Goal: Use online tool/utility: Utilize a website feature to perform a specific function

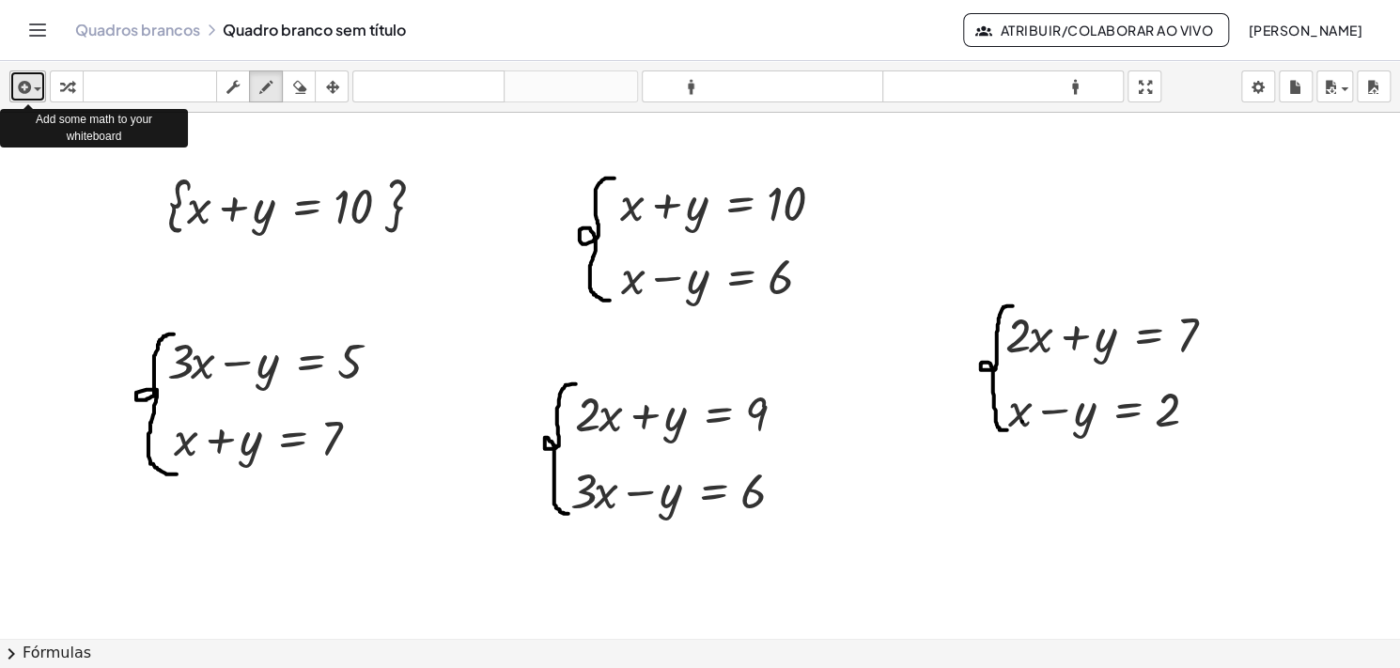
click at [38, 86] on div "button" at bounding box center [27, 86] width 27 height 23
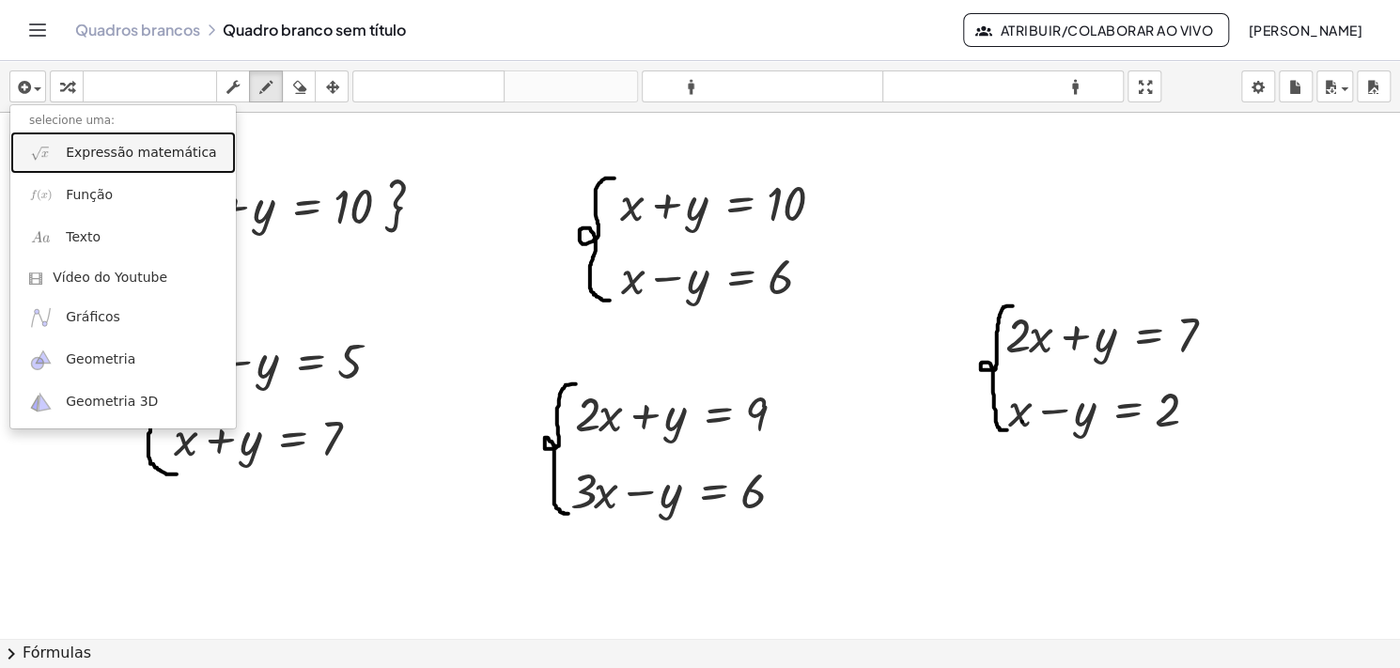
click at [91, 156] on font "Expressão matemática" at bounding box center [141, 152] width 150 height 15
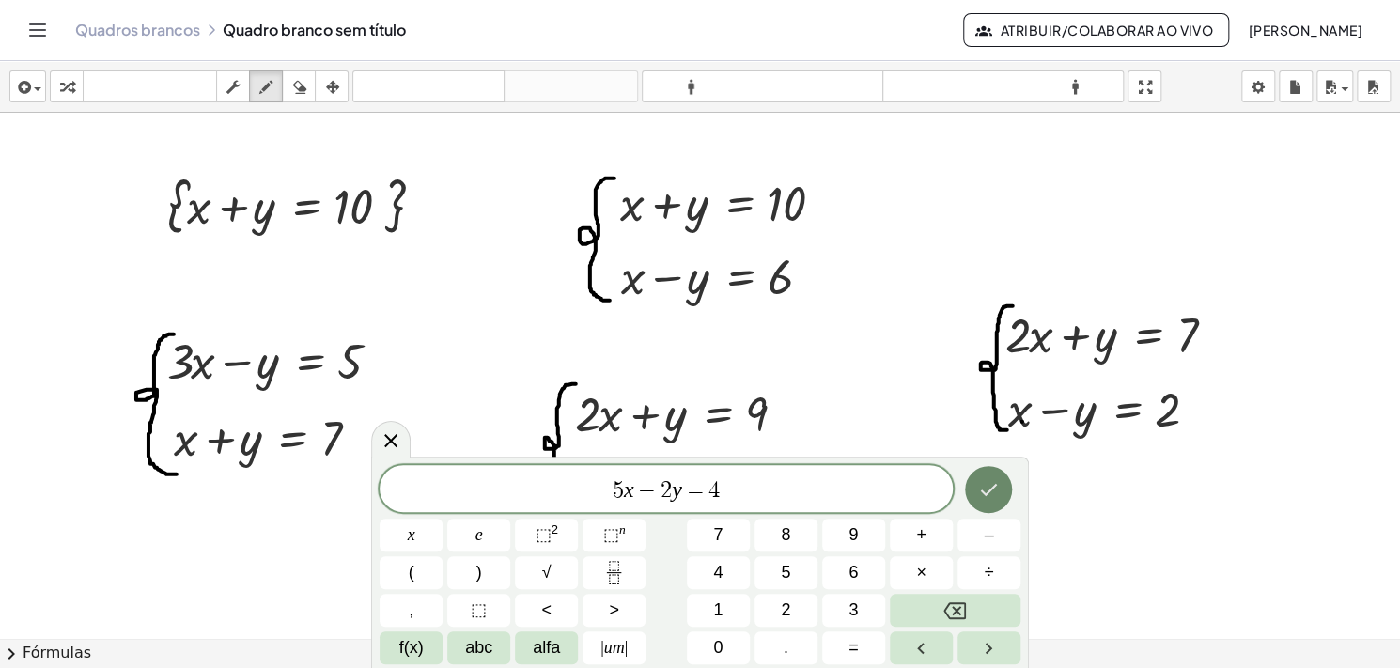
click at [976, 495] on button "Feito" at bounding box center [988, 489] width 47 height 47
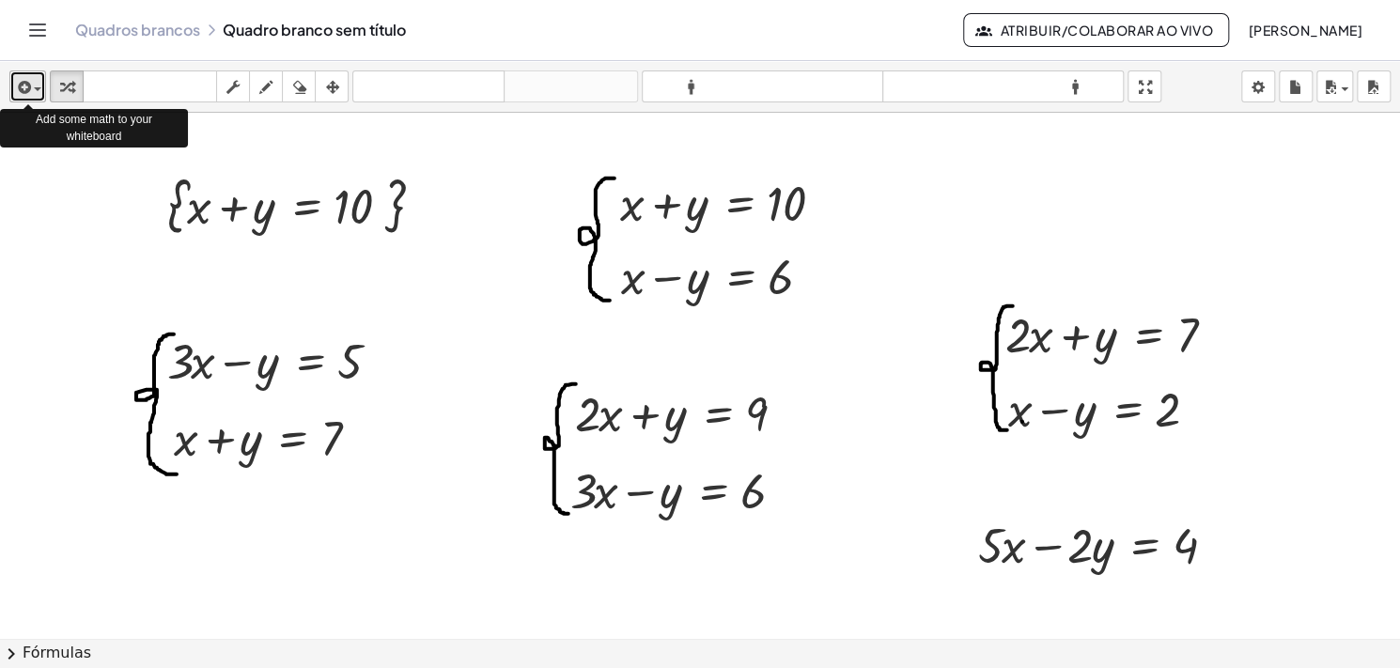
click at [32, 95] on span "button" at bounding box center [33, 89] width 4 height 13
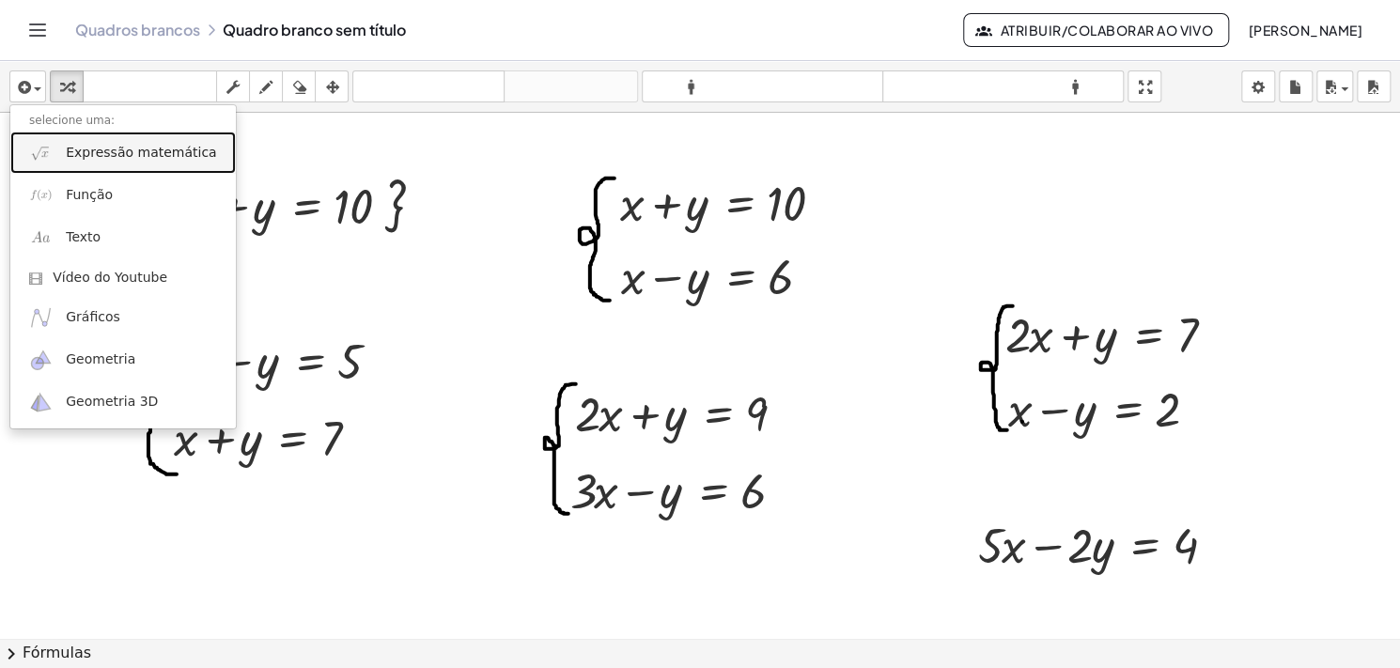
click at [79, 154] on font "Expressão matemática" at bounding box center [141, 152] width 150 height 15
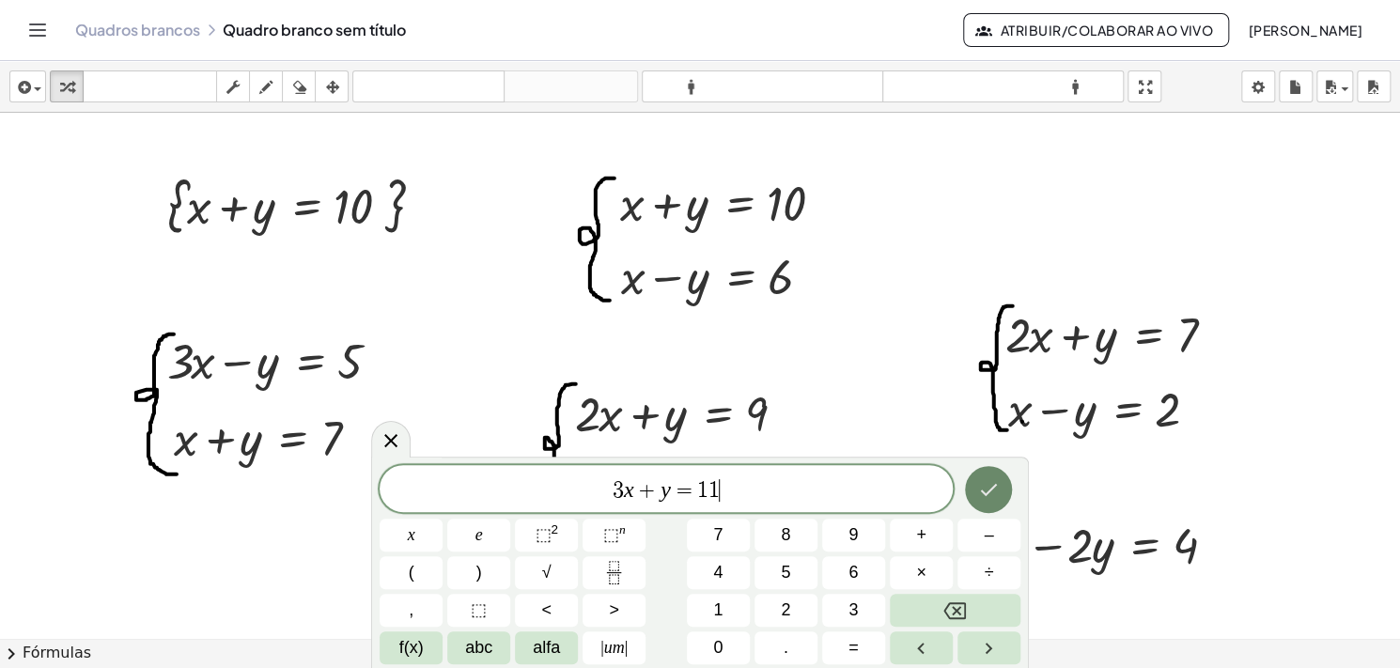
click at [993, 484] on icon "Feito" at bounding box center [988, 489] width 23 height 23
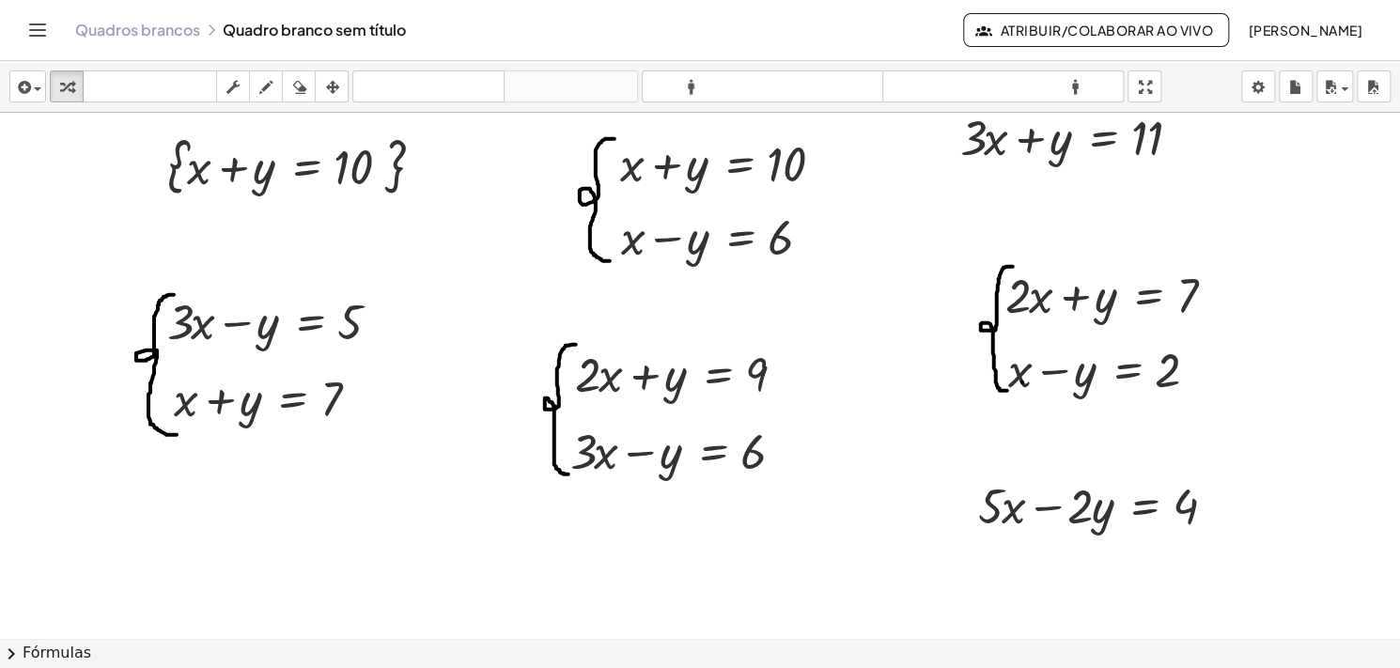
scroll to position [48, 0]
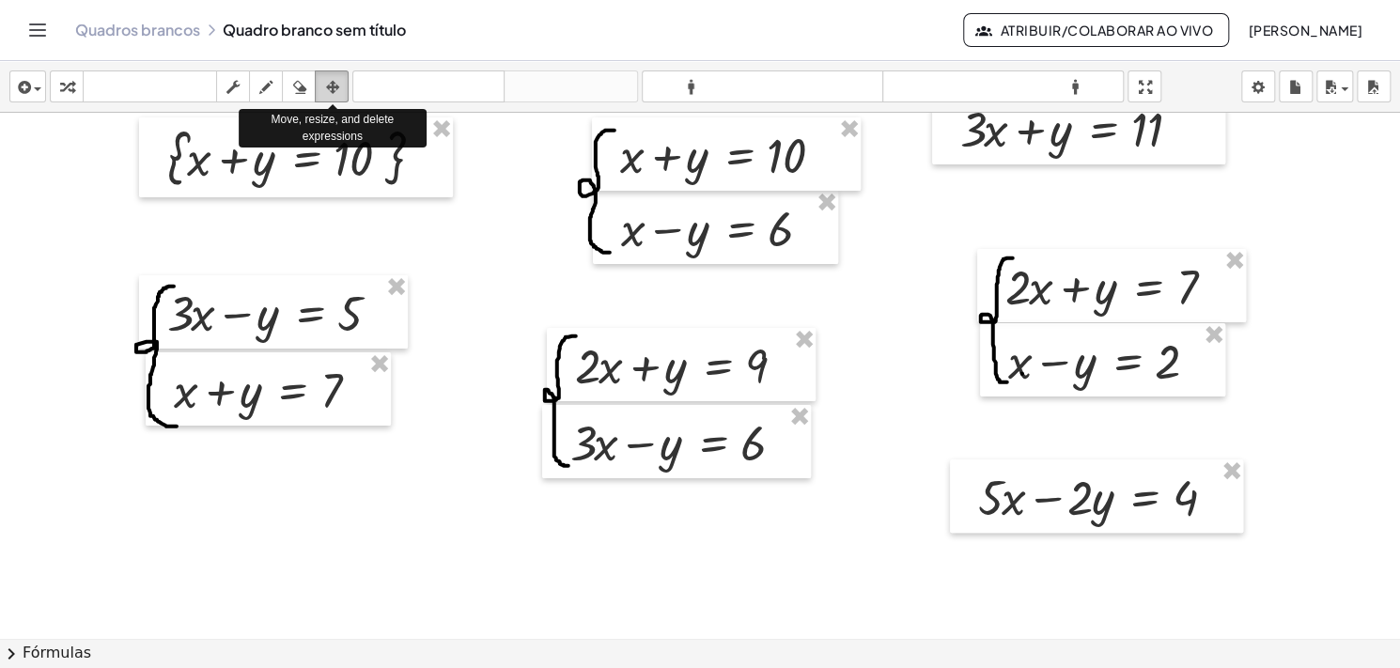
click at [339, 83] on div "button" at bounding box center [332, 86] width 24 height 23
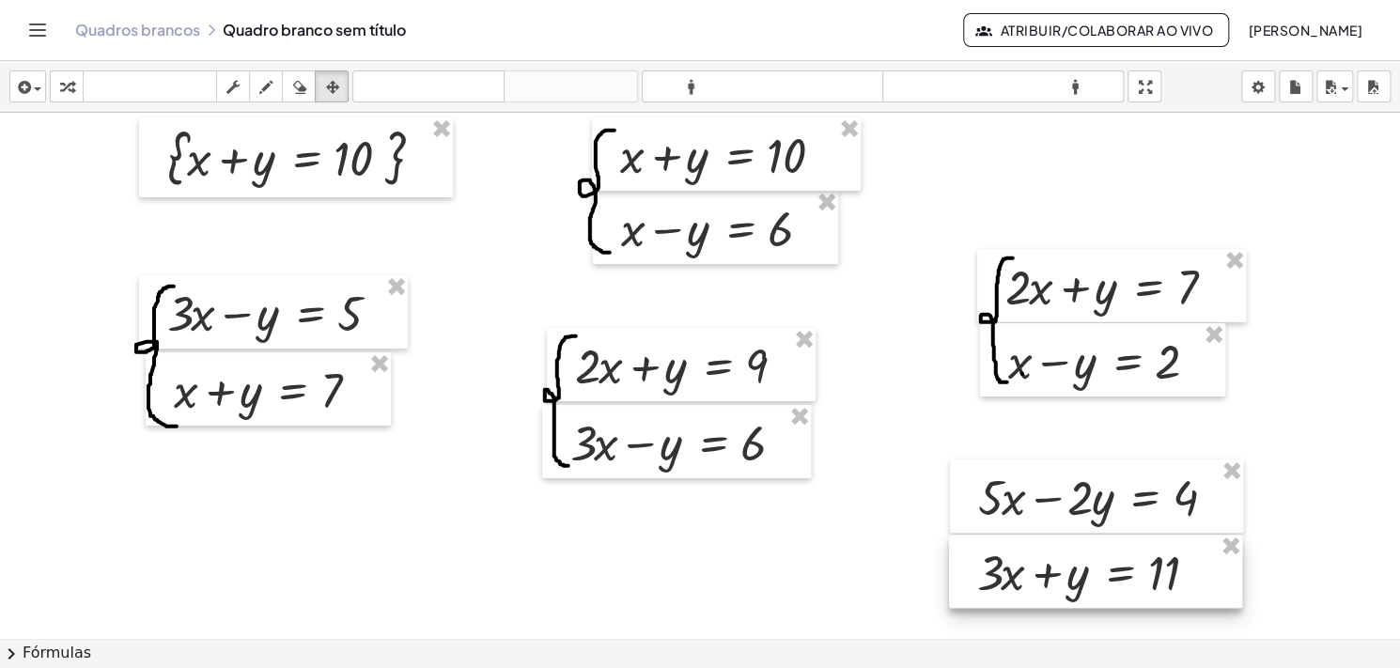
drag, startPoint x: 1030, startPoint y: 154, endPoint x: 1047, endPoint y: 597, distance: 443.0
click at [1047, 597] on div at bounding box center [1095, 571] width 293 height 73
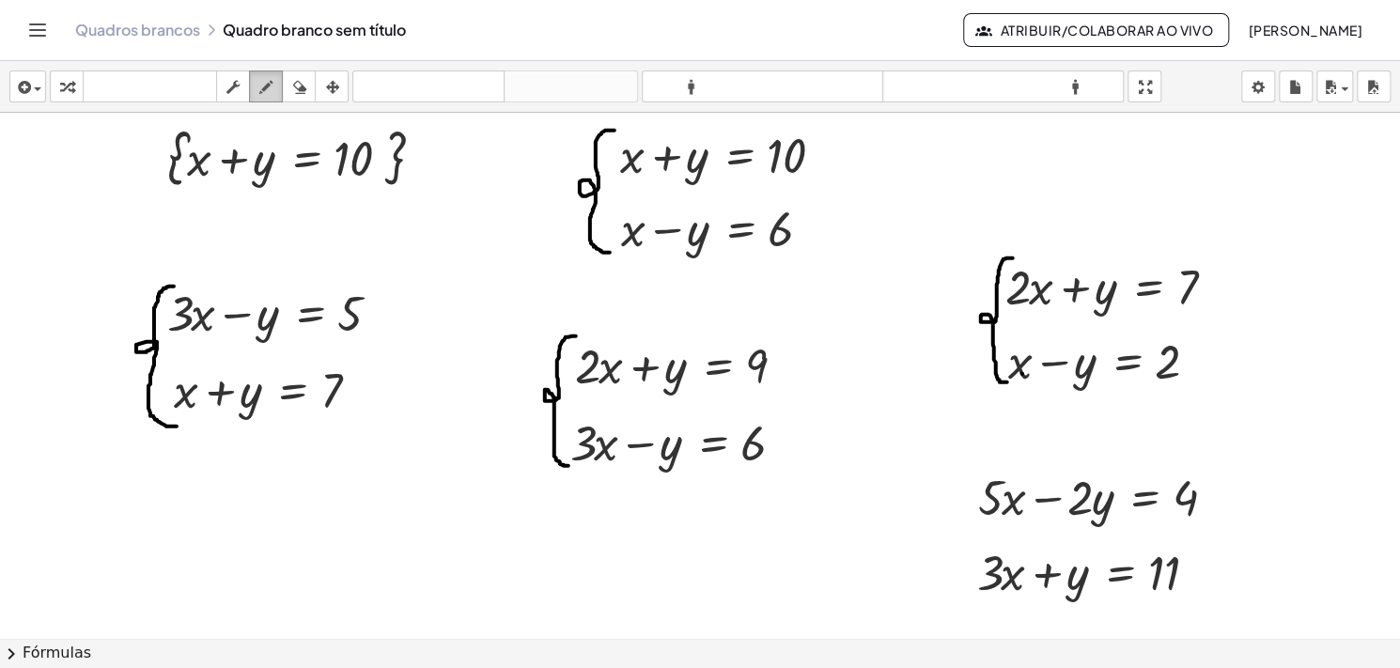
click at [267, 93] on icon "button" at bounding box center [265, 87] width 13 height 23
drag, startPoint x: 977, startPoint y: 474, endPoint x: 962, endPoint y: 539, distance: 66.6
click at [962, 539] on div at bounding box center [700, 590] width 1400 height 1051
drag, startPoint x: 962, startPoint y: 539, endPoint x: 971, endPoint y: 597, distance: 58.9
click at [971, 597] on div at bounding box center [700, 590] width 1400 height 1051
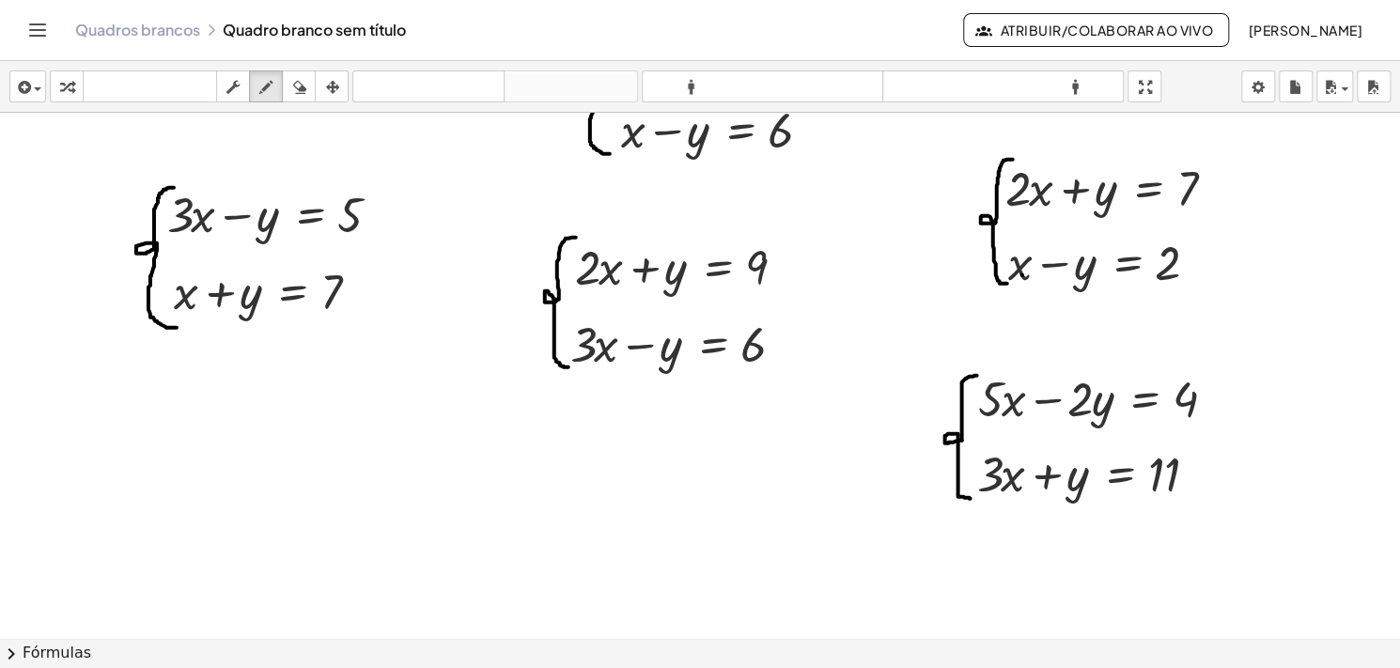
scroll to position [184, 0]
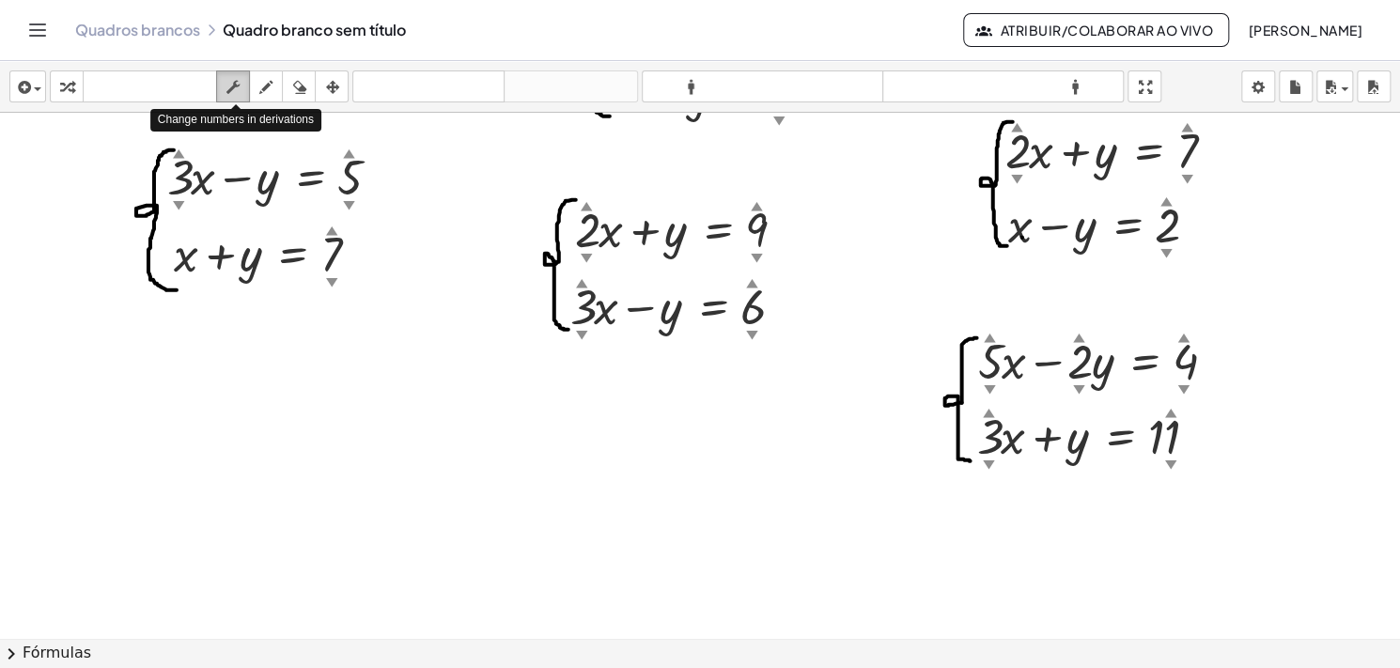
click at [241, 89] on div "button" at bounding box center [233, 86] width 24 height 23
click at [1182, 336] on font "▲" at bounding box center [1184, 336] width 12 height 14
drag, startPoint x: 1183, startPoint y: 335, endPoint x: 1178, endPoint y: 279, distance: 55.7
click at [1178, 279] on div "{ + x + y = 10 ▲ ▼ } + x + y = 10 ▲ ▼ + x − y = 6 ▲ ▼ + · 2 ▲ ▼ · x + y = 7 ▲ ▼…" at bounding box center [700, 454] width 1400 height 1051
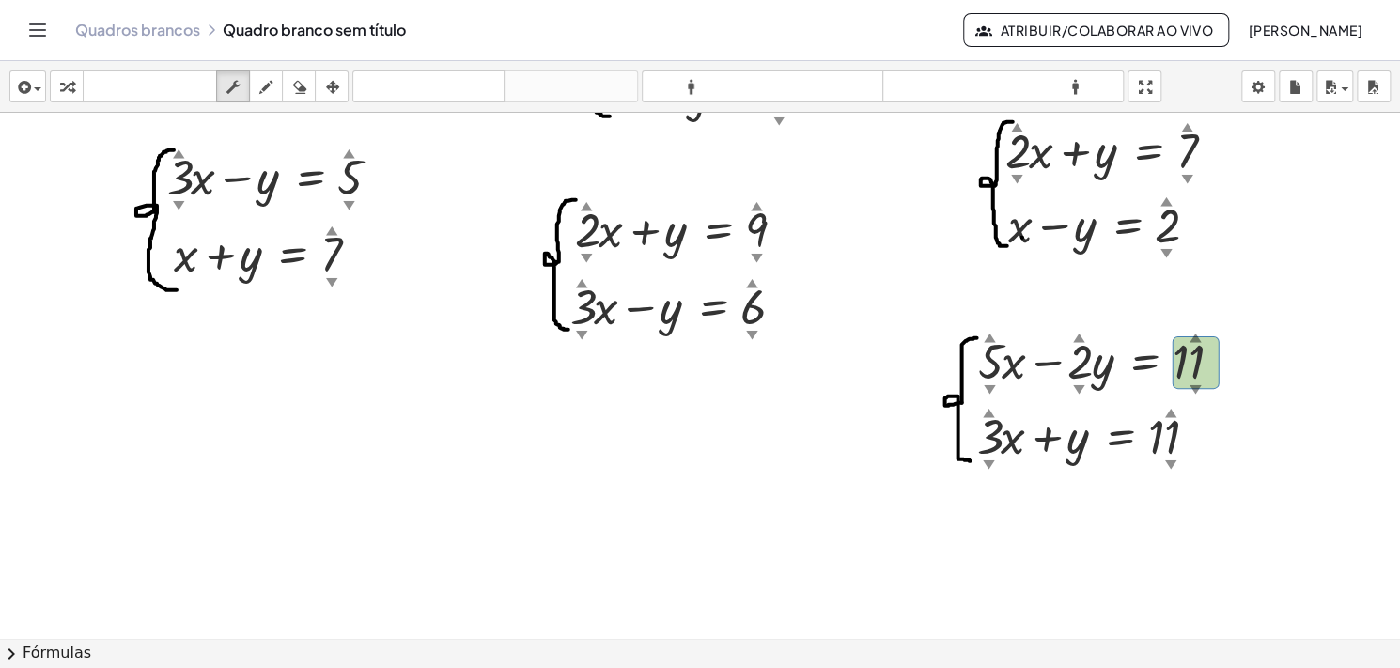
click at [829, 584] on div at bounding box center [700, 454] width 1400 height 1051
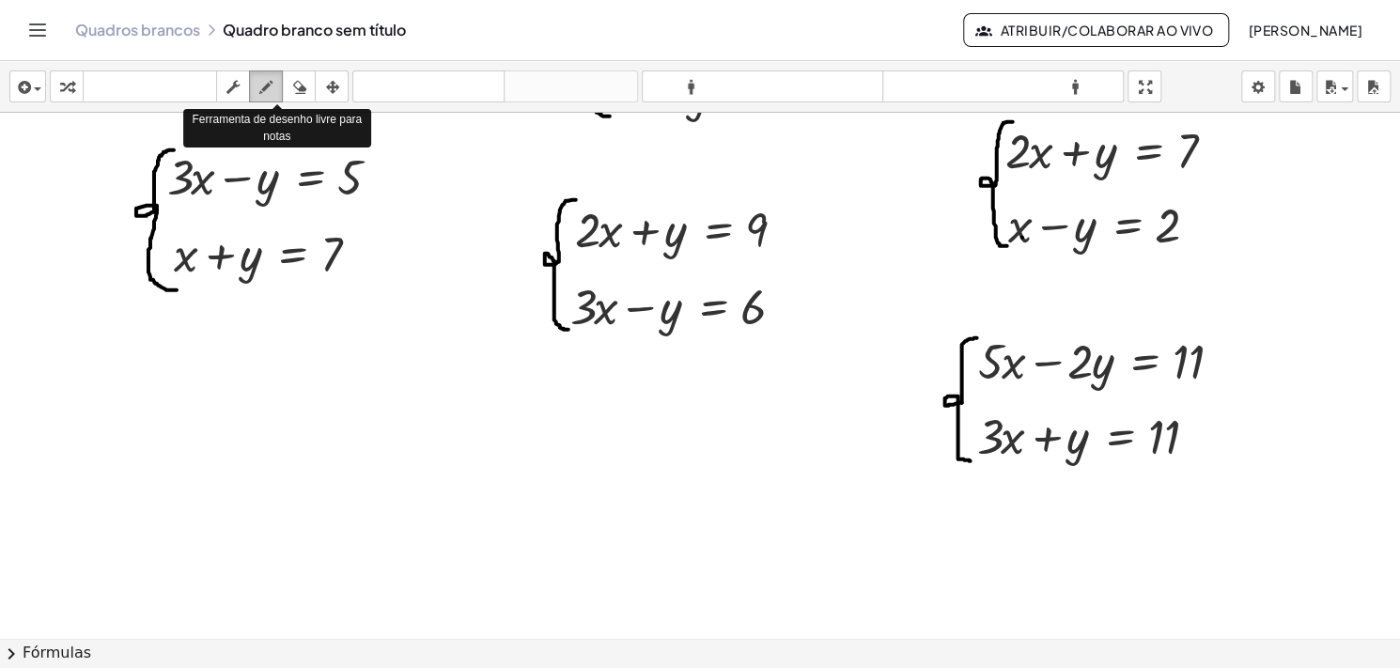
click at [260, 90] on icon "button" at bounding box center [265, 87] width 13 height 23
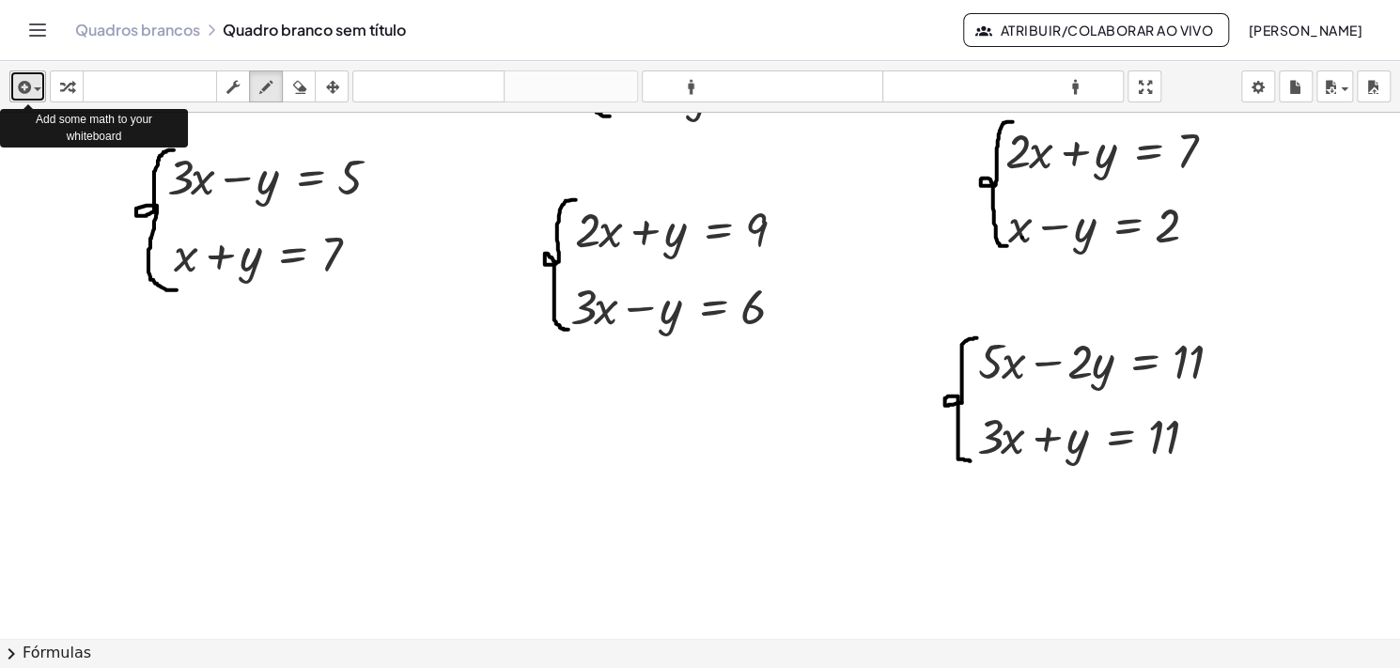
click at [30, 94] on icon "button" at bounding box center [22, 87] width 17 height 23
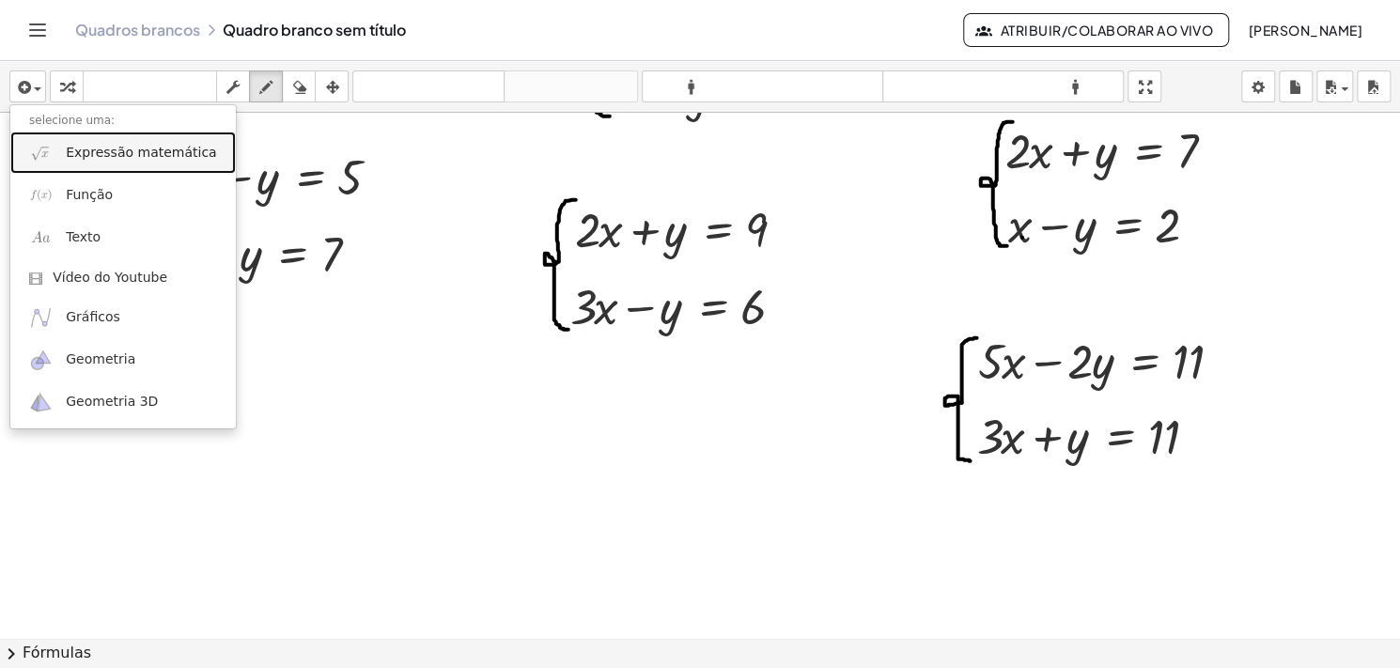
click at [86, 164] on link "Expressão matemática" at bounding box center [123, 153] width 226 height 42
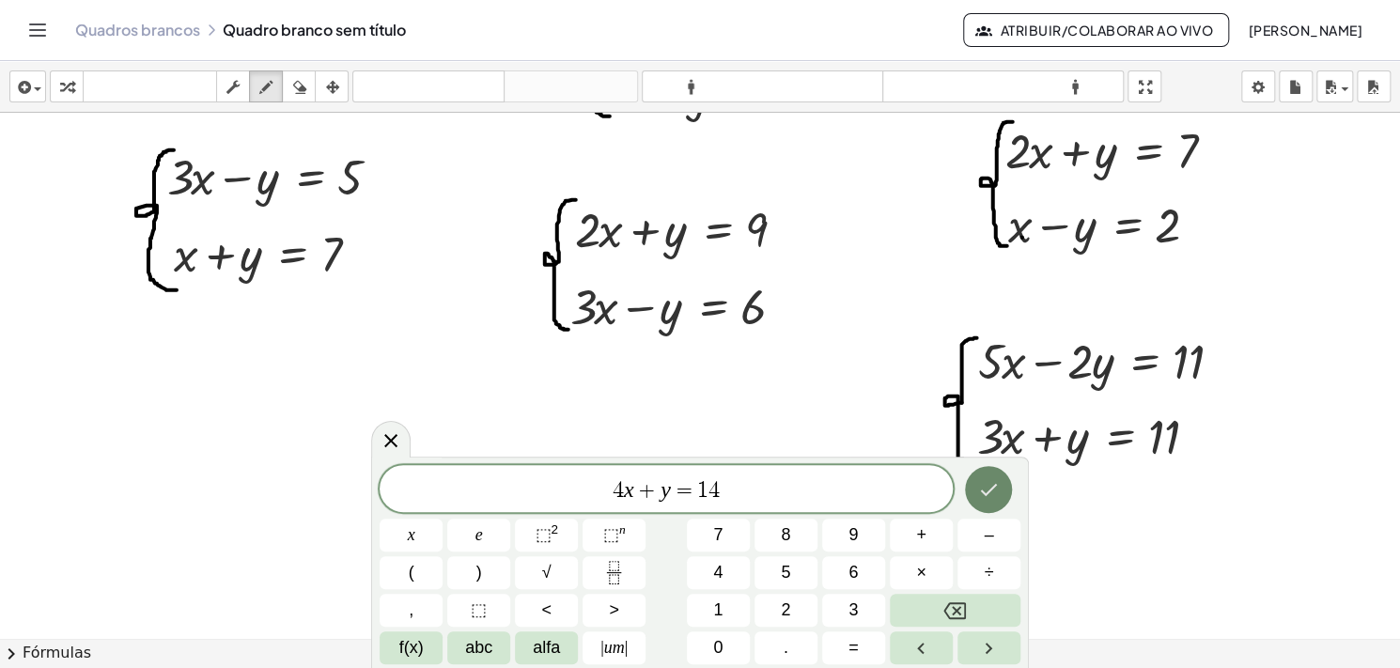
click at [978, 501] on button "Feito" at bounding box center [988, 489] width 47 height 47
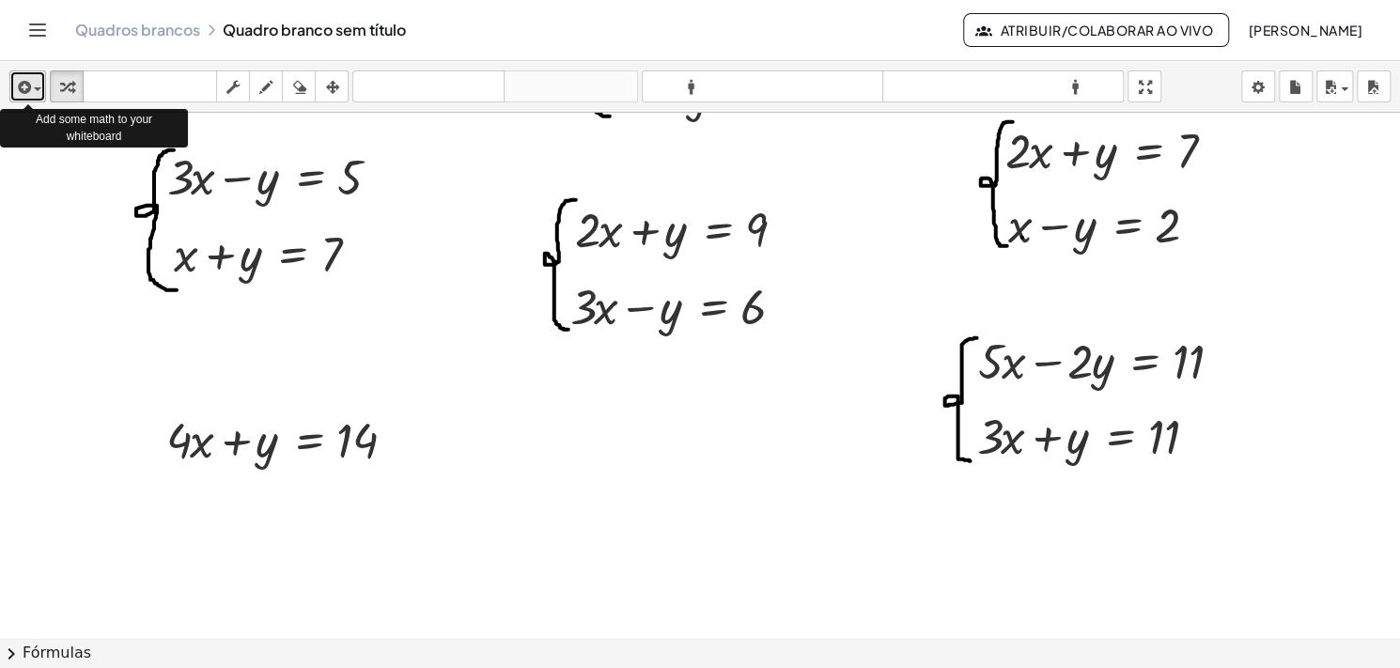
click at [38, 95] on div "button" at bounding box center [27, 86] width 27 height 23
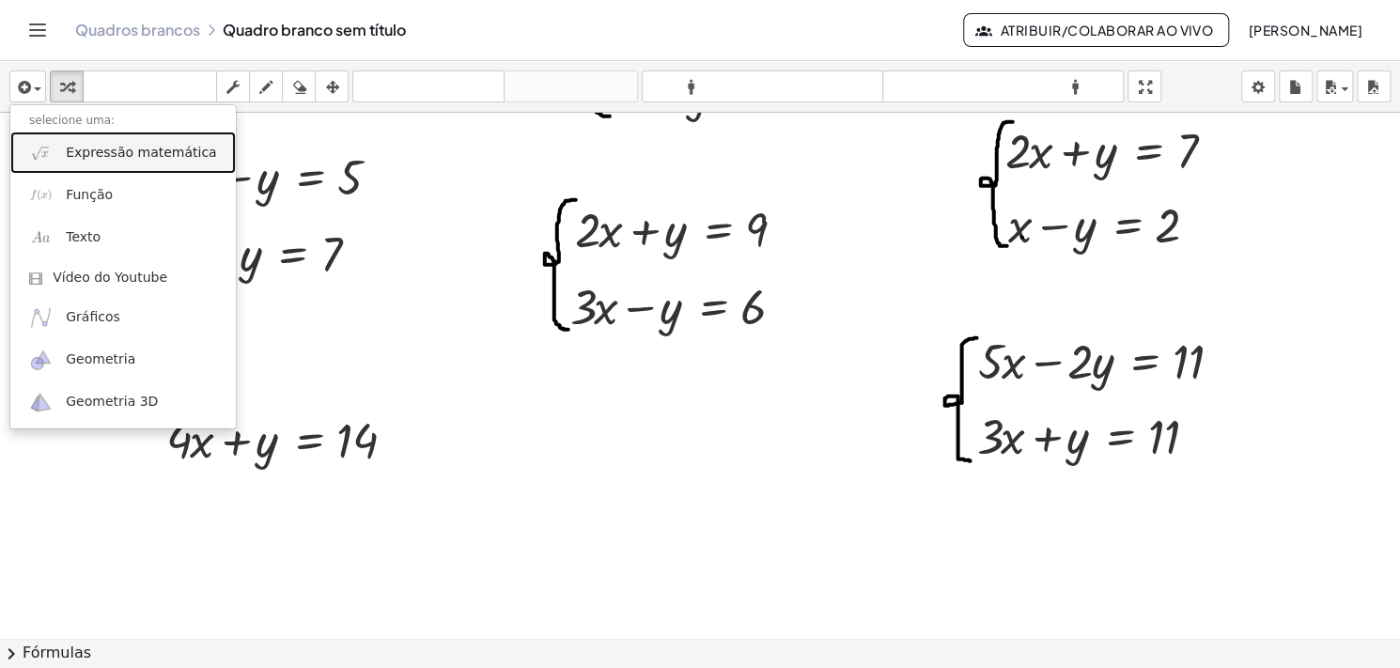
click at [50, 144] on img at bounding box center [40, 152] width 23 height 23
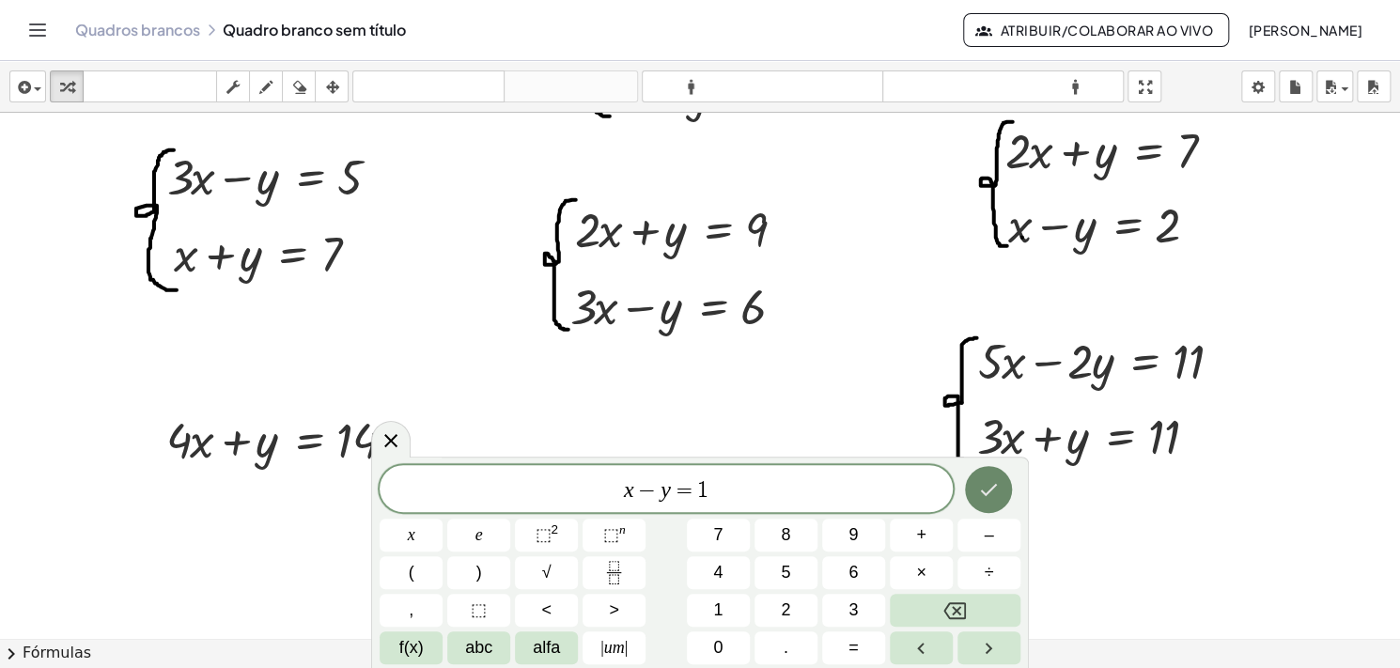
click at [981, 500] on icon "Feito" at bounding box center [988, 489] width 23 height 23
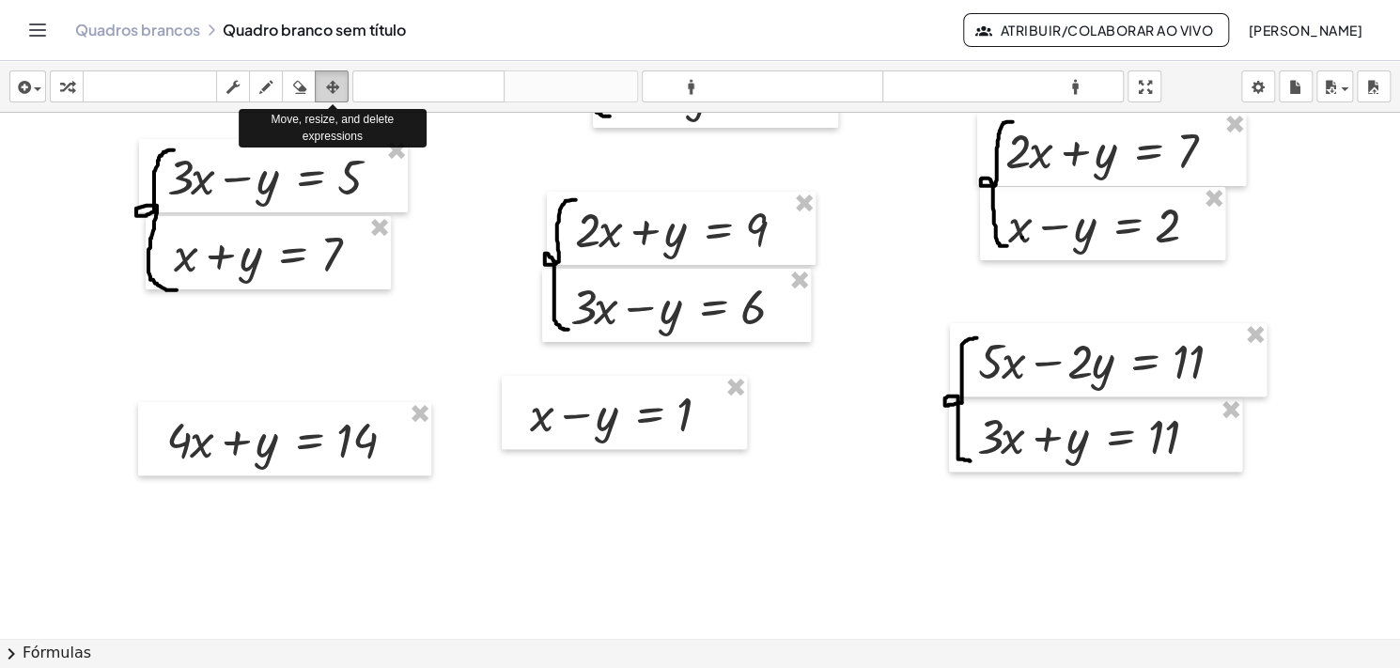
click at [334, 75] on div "button" at bounding box center [332, 86] width 24 height 23
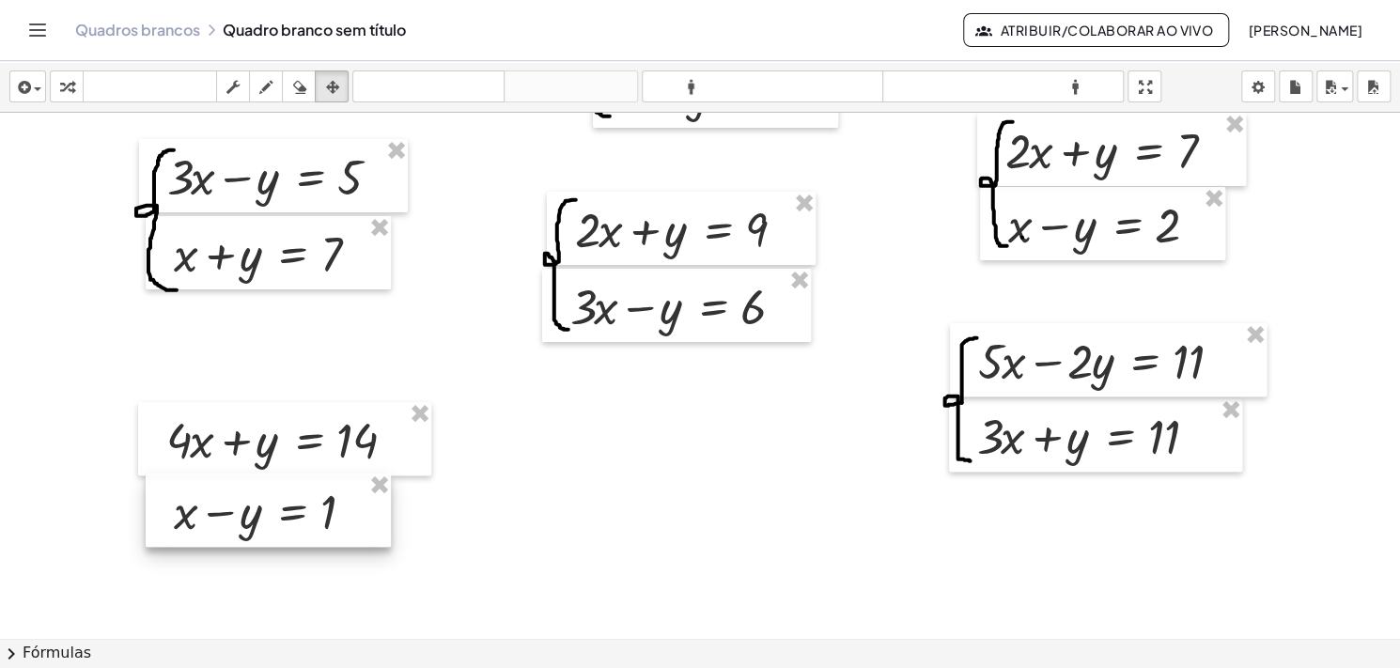
drag, startPoint x: 664, startPoint y: 417, endPoint x: 308, endPoint y: 515, distance: 369.4
click at [308, 515] on div at bounding box center [268, 510] width 245 height 73
click at [617, 519] on div at bounding box center [700, 454] width 1400 height 1051
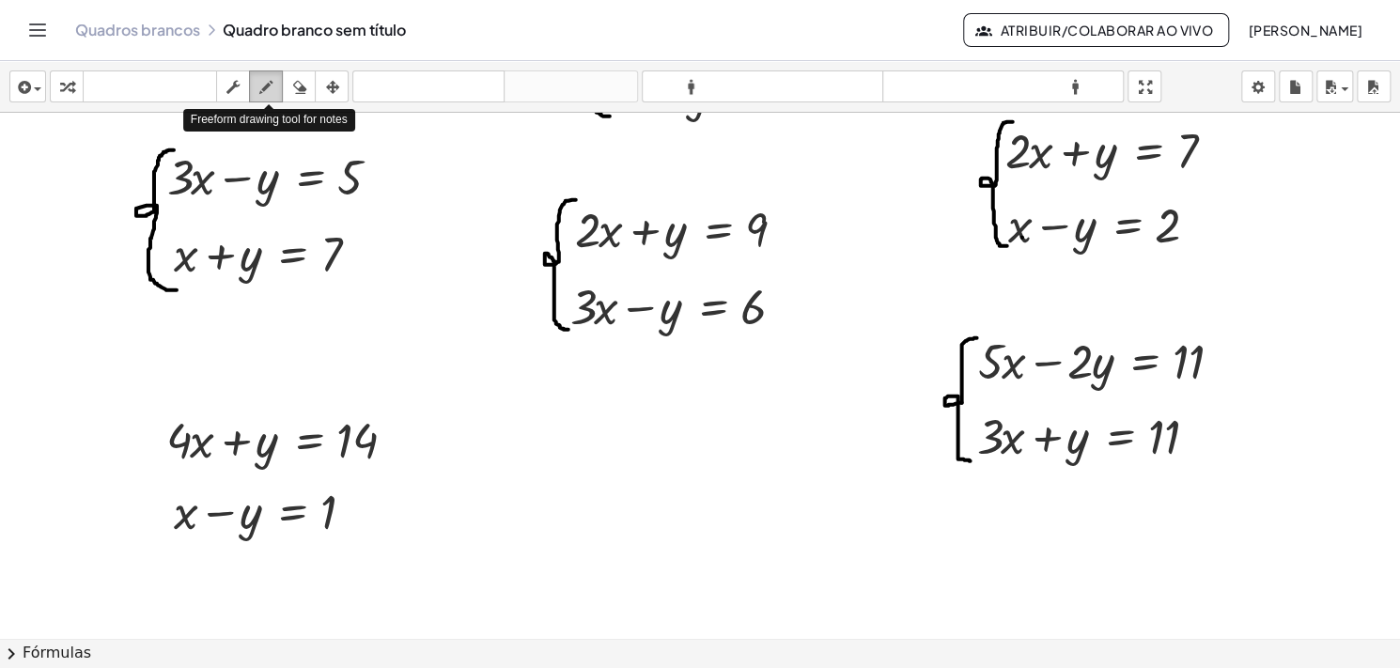
click at [265, 95] on icon "button" at bounding box center [265, 87] width 13 height 23
drag, startPoint x: 154, startPoint y: 422, endPoint x: 165, endPoint y: 534, distance: 112.4
click at [165, 534] on div at bounding box center [700, 454] width 1400 height 1051
click at [162, 417] on div at bounding box center [700, 454] width 1400 height 1051
